Goal: Check status: Check status

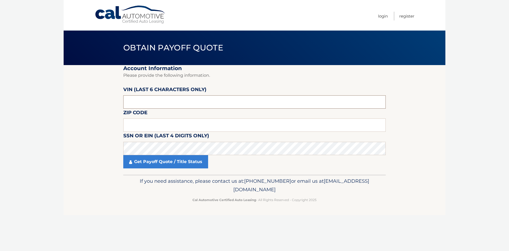
click at [167, 98] on input "text" at bounding box center [254, 101] width 263 height 13
paste input "179700"
type input "179700"
click at [228, 123] on input "text" at bounding box center [254, 124] width 263 height 13
paste input "10940"
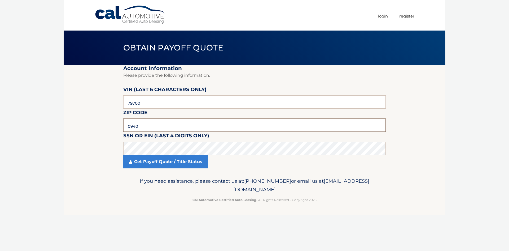
type input "10940"
drag, startPoint x: 202, startPoint y: 136, endPoint x: 202, endPoint y: 141, distance: 4.5
click at [202, 138] on label "SSN or EIN (last 4 digits only)" at bounding box center [166, 137] width 86 height 10
click at [134, 157] on link "Get Payoff Quote / Title Status" at bounding box center [165, 161] width 85 height 13
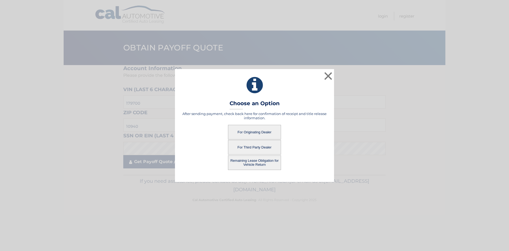
click at [138, 161] on div "× Choose an Option After sending payment, check back here for confirmation of r…" at bounding box center [254, 125] width 505 height 112
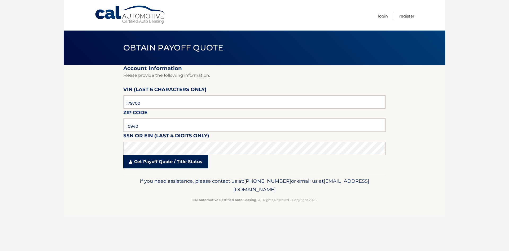
click at [139, 160] on link "Get Payoff Quote / Title Status" at bounding box center [165, 161] width 85 height 13
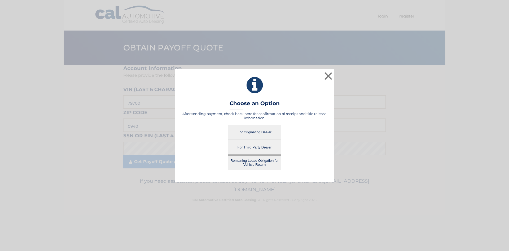
click at [270, 130] on button "For Originating Dealer" at bounding box center [254, 132] width 53 height 15
click at [261, 129] on button "For Originating Dealer" at bounding box center [254, 132] width 53 height 15
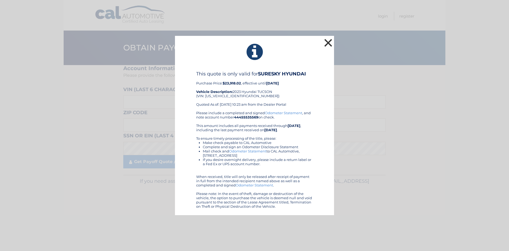
click at [330, 43] on button "×" at bounding box center [328, 42] width 11 height 11
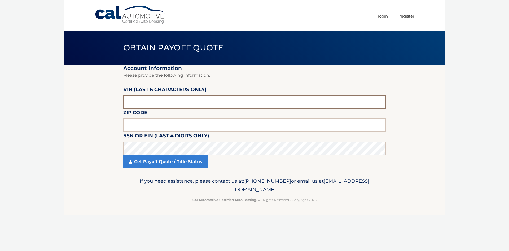
click at [195, 101] on input "text" at bounding box center [254, 101] width 263 height 13
click at [162, 125] on input "text" at bounding box center [254, 124] width 263 height 13
paste input "10940"
type input "10940"
click at [188, 99] on input "text" at bounding box center [254, 101] width 263 height 13
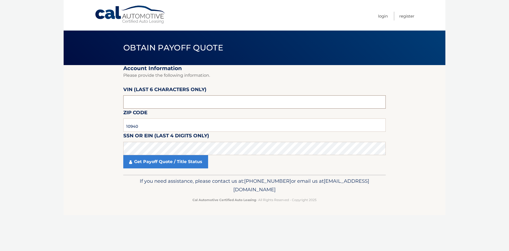
paste input "179700"
type input "179700"
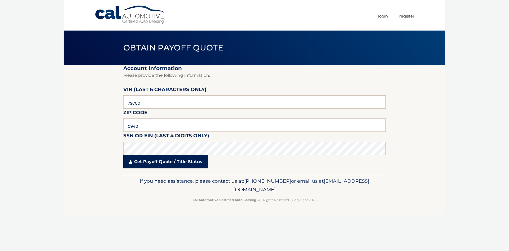
click at [171, 158] on link "Get Payoff Quote / Title Status" at bounding box center [165, 161] width 85 height 13
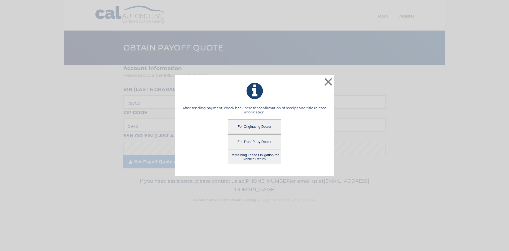
click at [258, 156] on button "Remaining Lease Obligation for Vehicle Return" at bounding box center [254, 156] width 53 height 15
click at [264, 157] on button "Remaining Lease Obligation for Vehicle Return" at bounding box center [254, 156] width 53 height 15
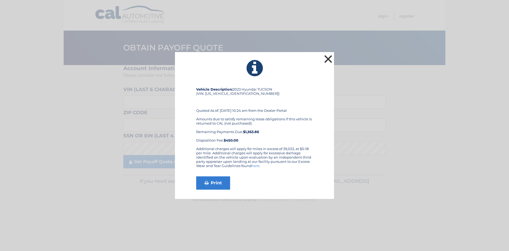
drag, startPoint x: 325, startPoint y: 57, endPoint x: 331, endPoint y: 58, distance: 6.0
click at [326, 57] on button "×" at bounding box center [328, 59] width 11 height 11
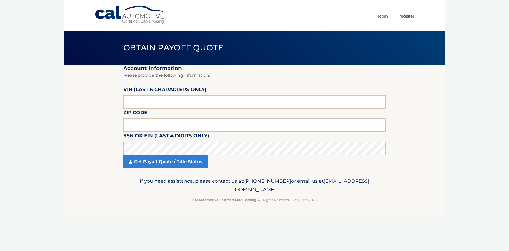
click at [47, 128] on body "Cal Automotive Menu Login Register Obtain Payoff Quote" at bounding box center [254, 125] width 509 height 251
